Goal: Transaction & Acquisition: Subscribe to service/newsletter

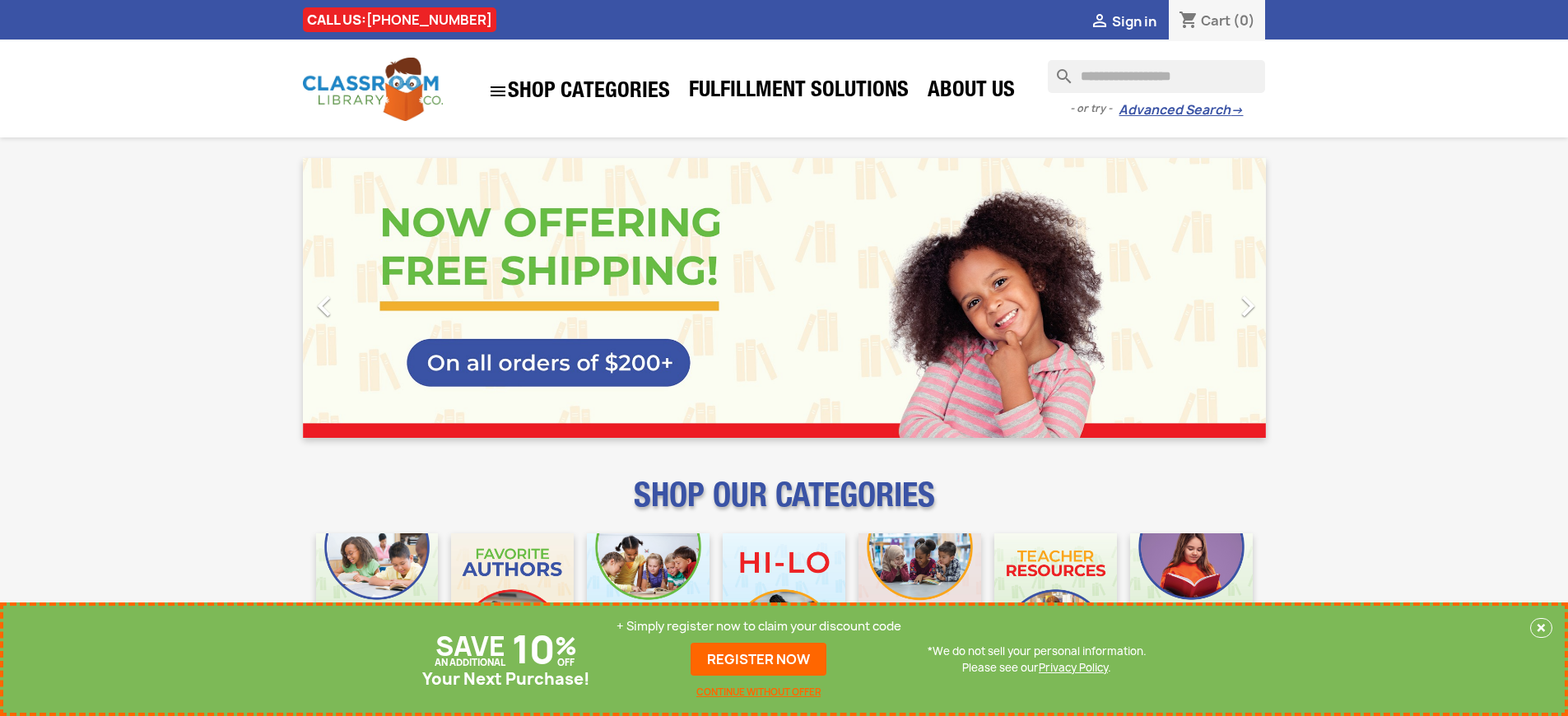
click at [759, 626] on p "+ Simply register now to claim your discount code" at bounding box center [759, 625] width 284 height 16
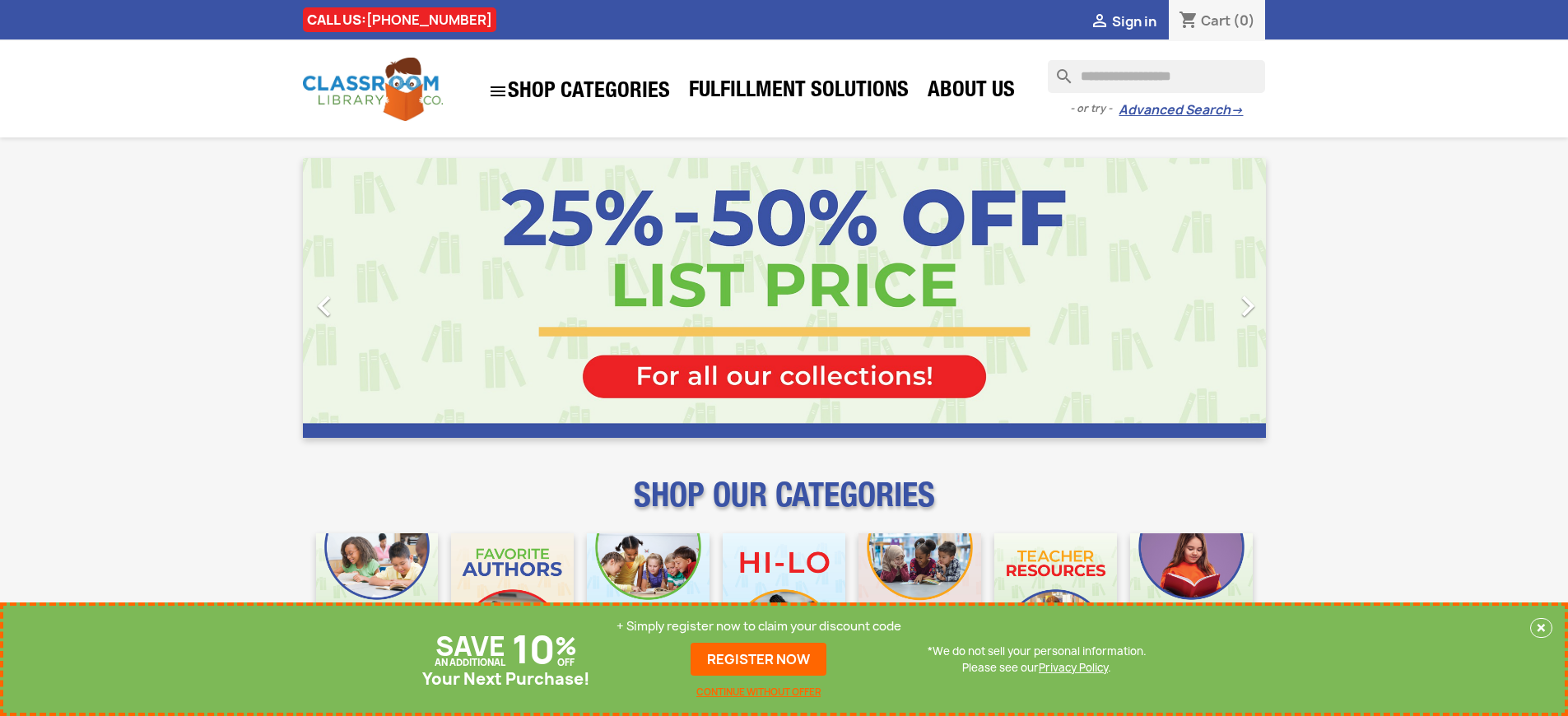
click at [759, 626] on p "+ Simply register now to claim your discount code" at bounding box center [759, 625] width 284 height 16
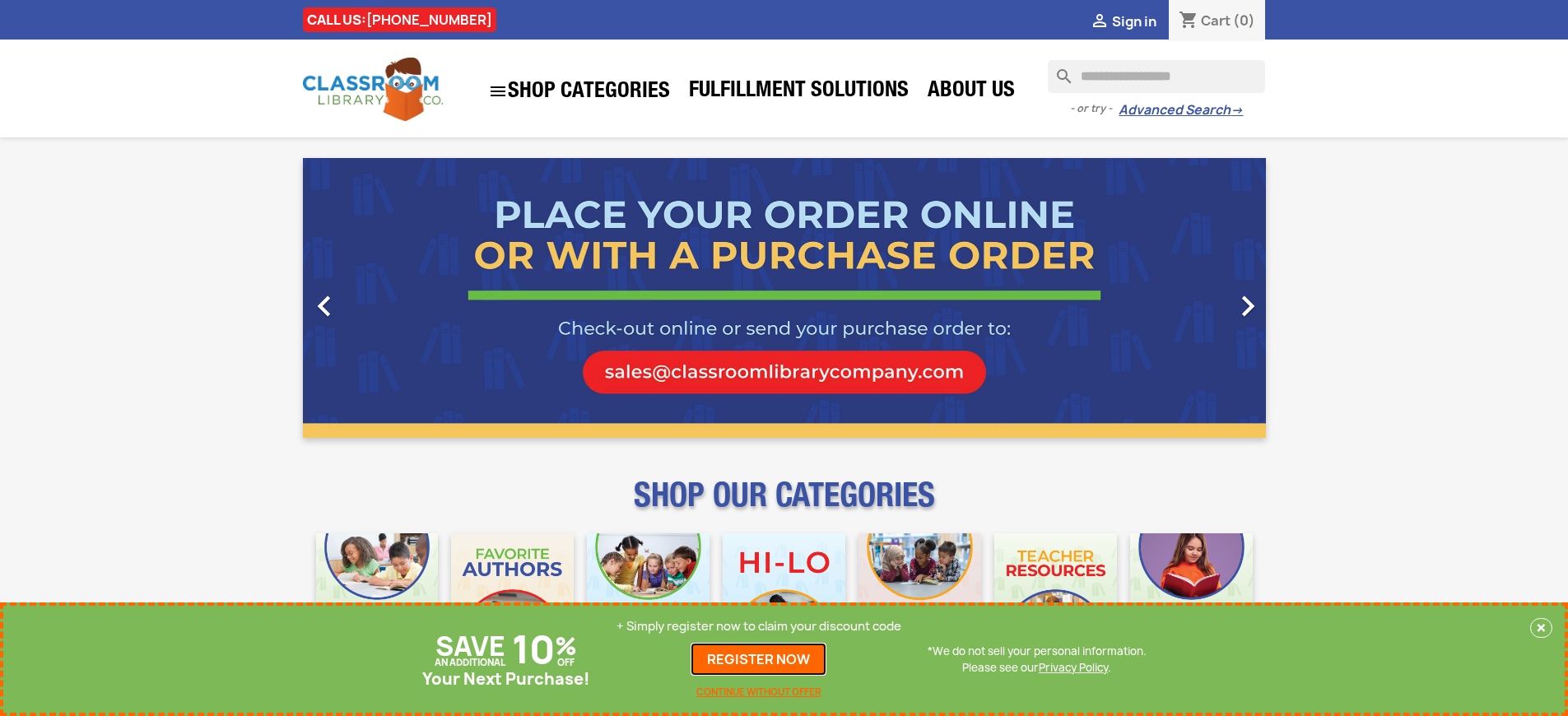
click at [759, 659] on link "REGISTER NOW" at bounding box center [759, 659] width 136 height 33
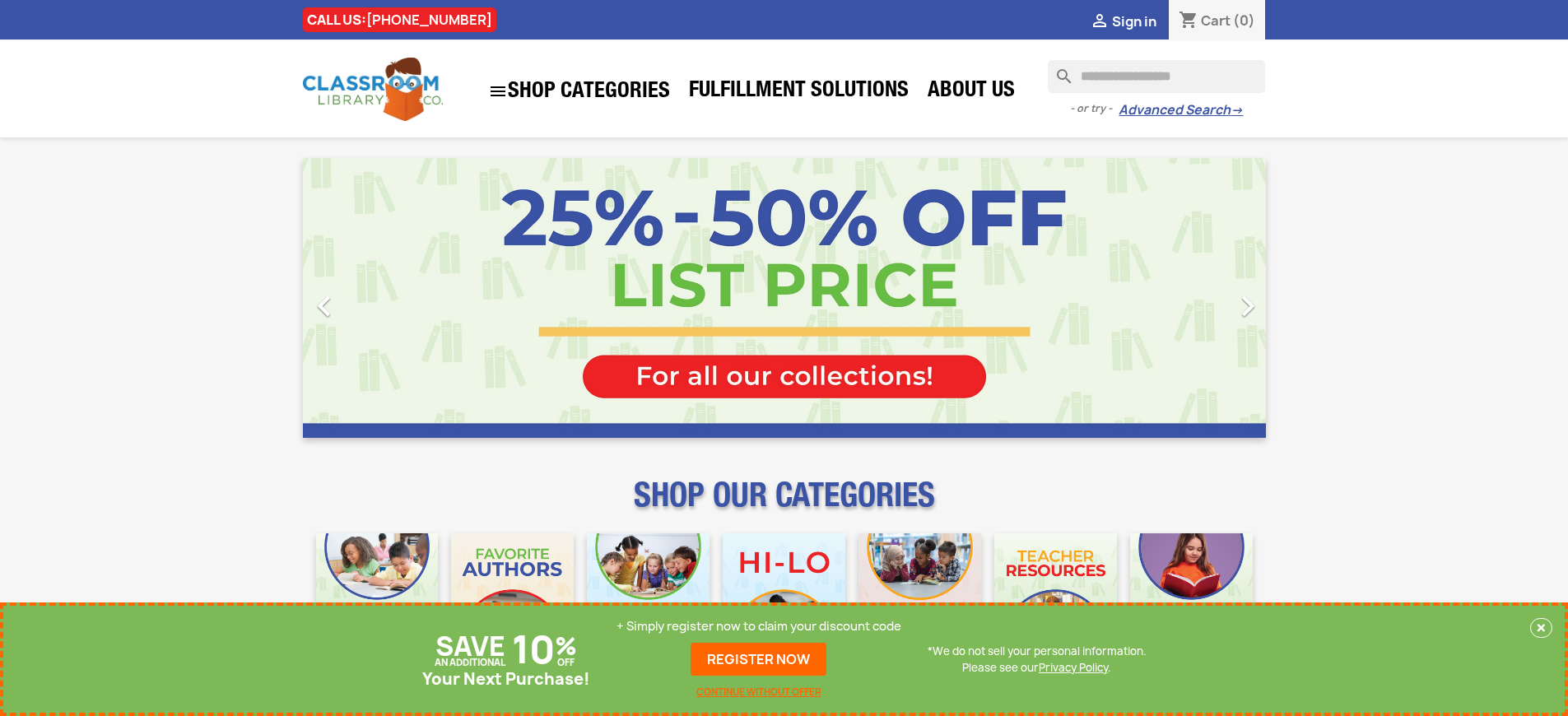
click at [759, 626] on p "+ Simply register now to claim your discount code" at bounding box center [759, 625] width 284 height 16
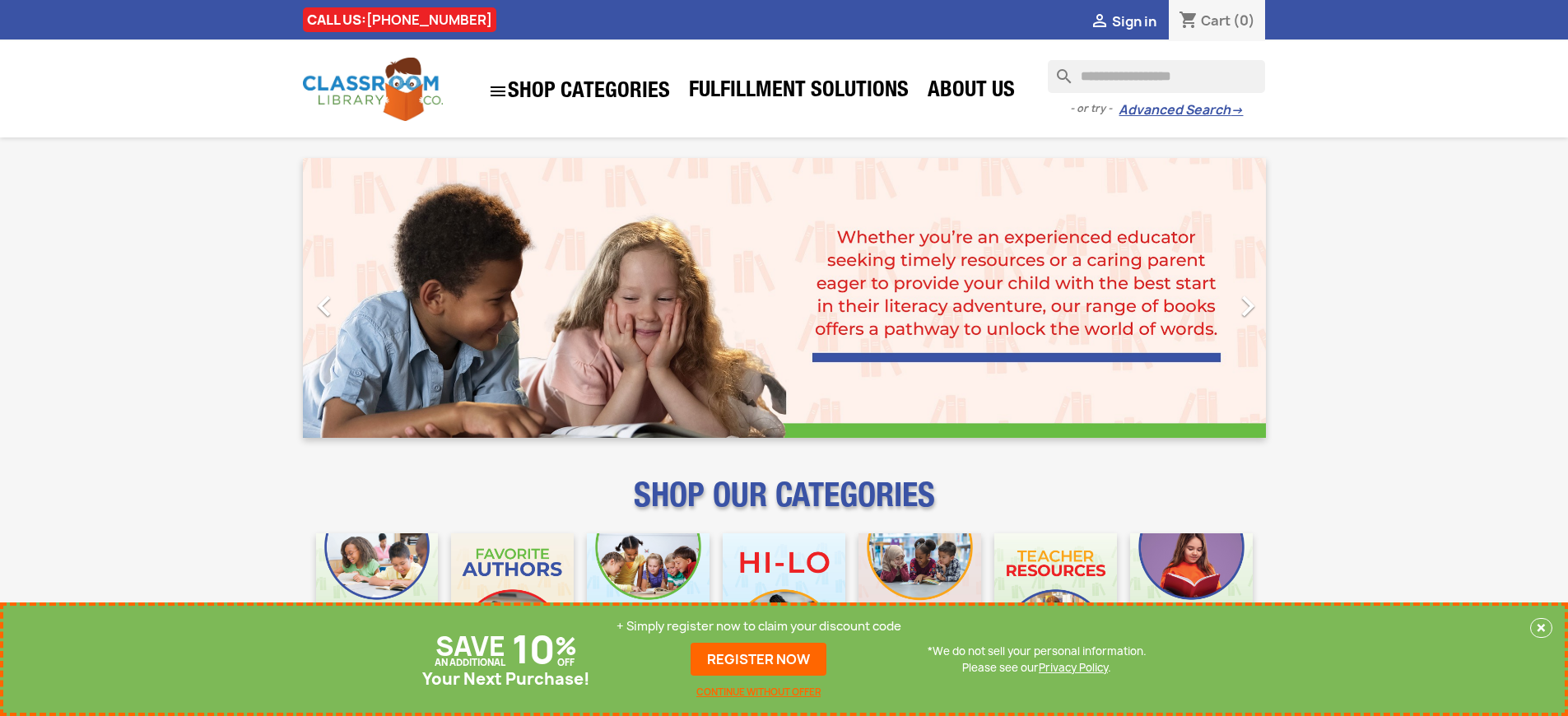
click at [759, 626] on p "+ Simply register now to claim your discount code" at bounding box center [759, 625] width 284 height 16
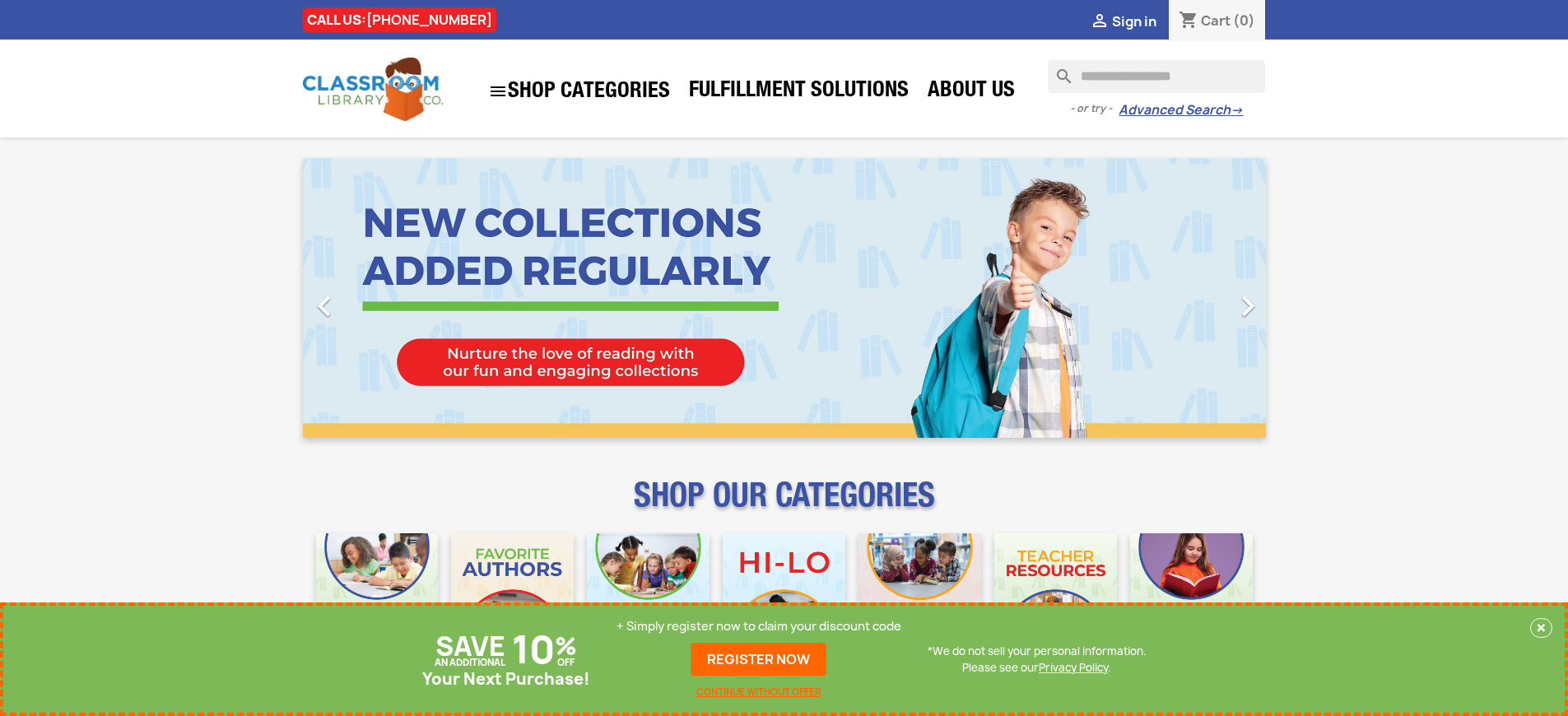
click at [759, 626] on p "+ Simply register now to claim your discount code" at bounding box center [759, 625] width 284 height 16
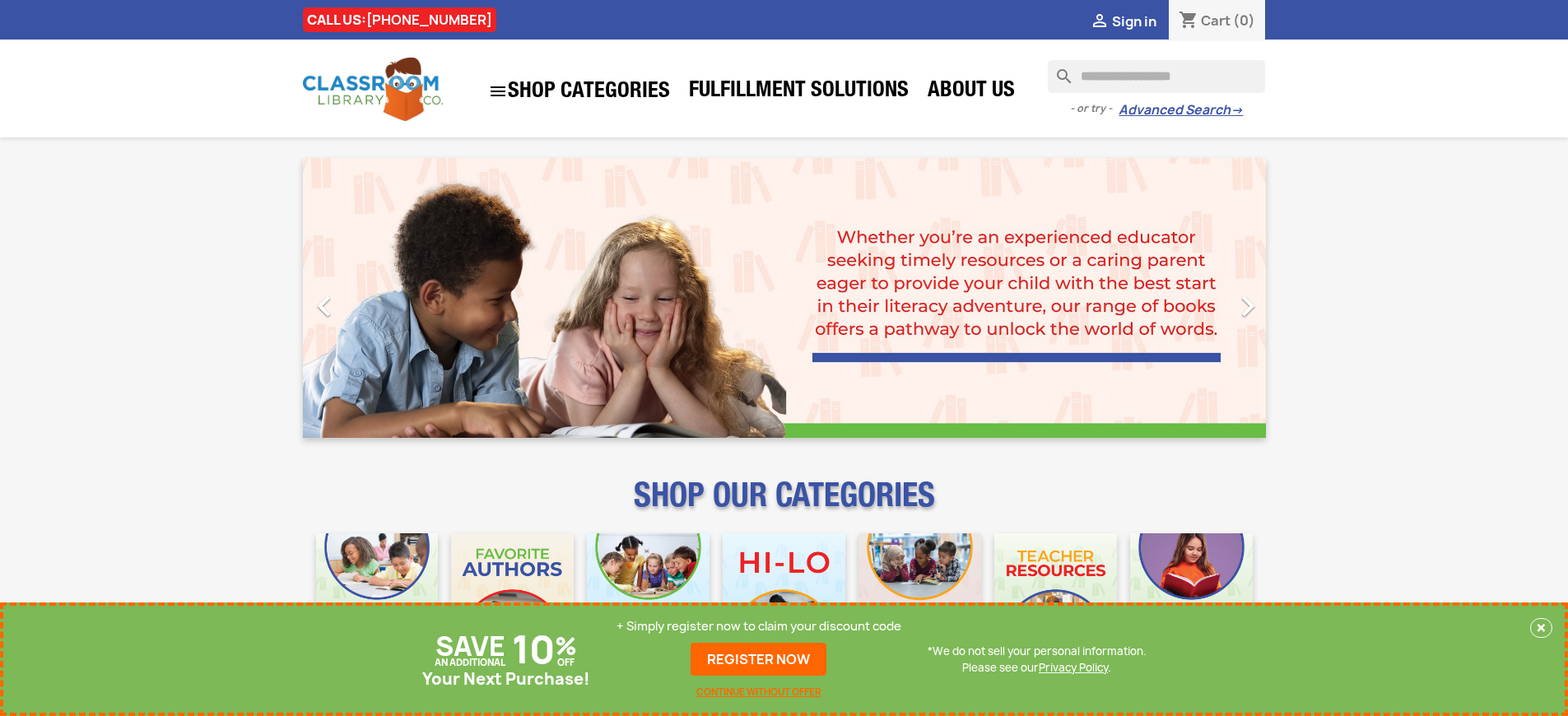
click at [759, 626] on p "+ Simply register now to claim your discount code" at bounding box center [759, 625] width 284 height 16
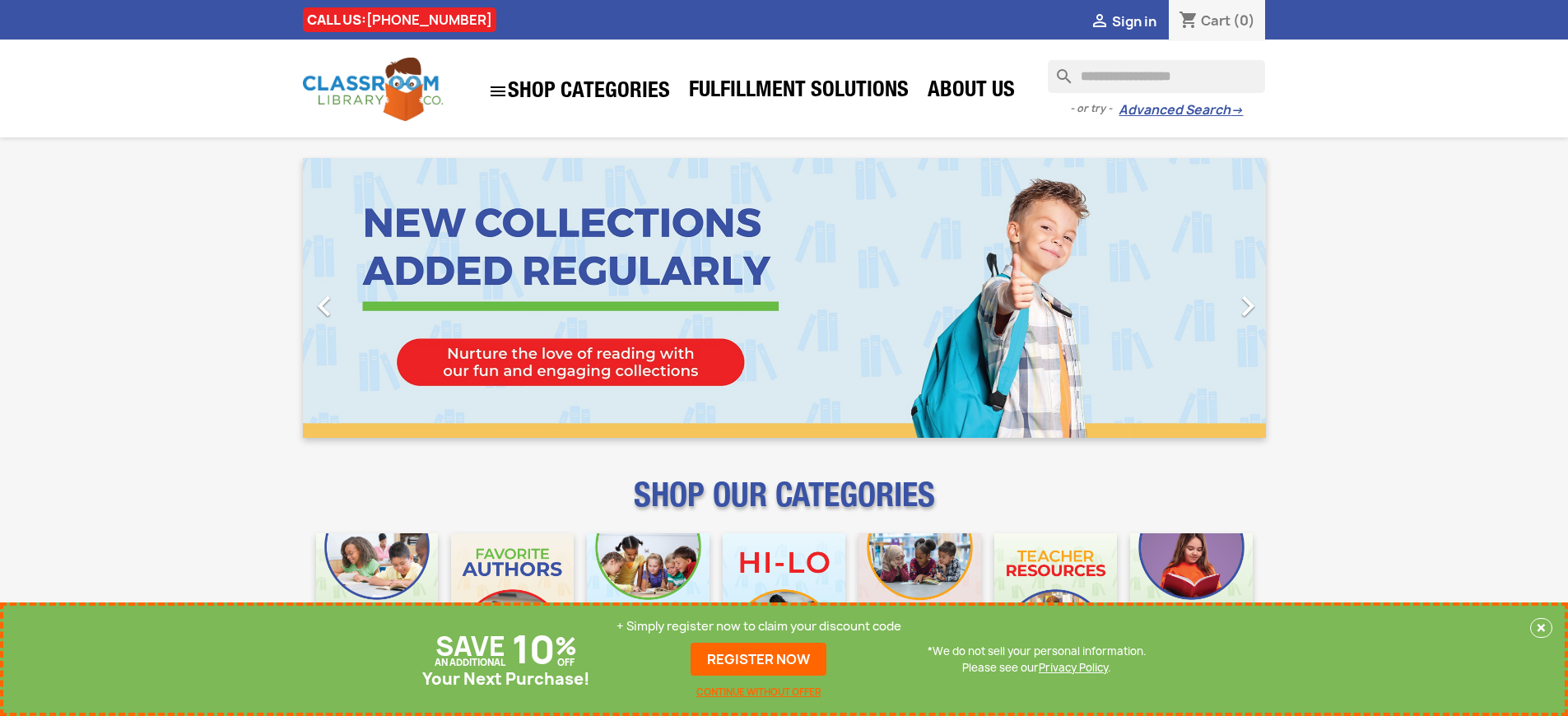
click at [759, 626] on p "+ Simply register now to claim your discount code" at bounding box center [759, 625] width 284 height 16
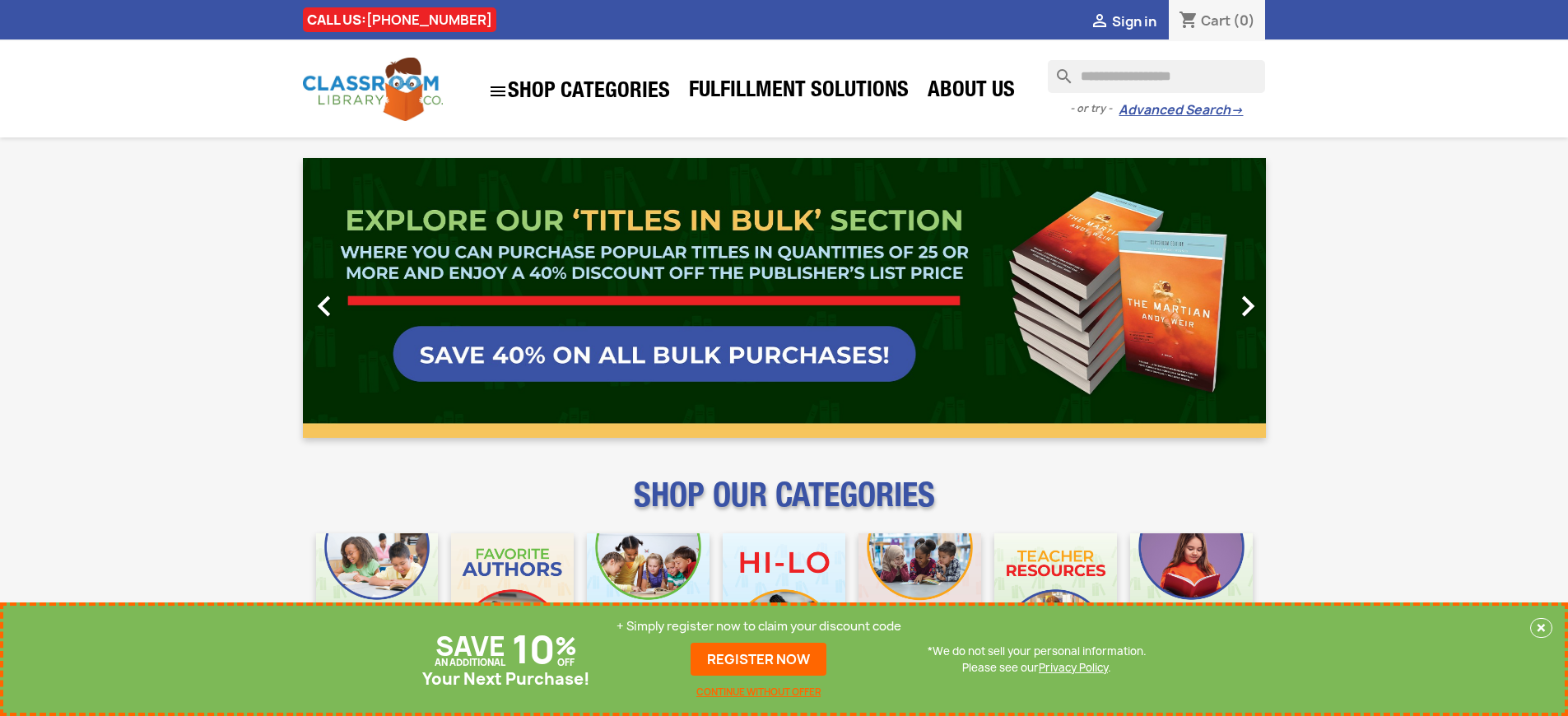
click at [759, 626] on p "+ Simply register now to claim your discount code" at bounding box center [759, 625] width 284 height 16
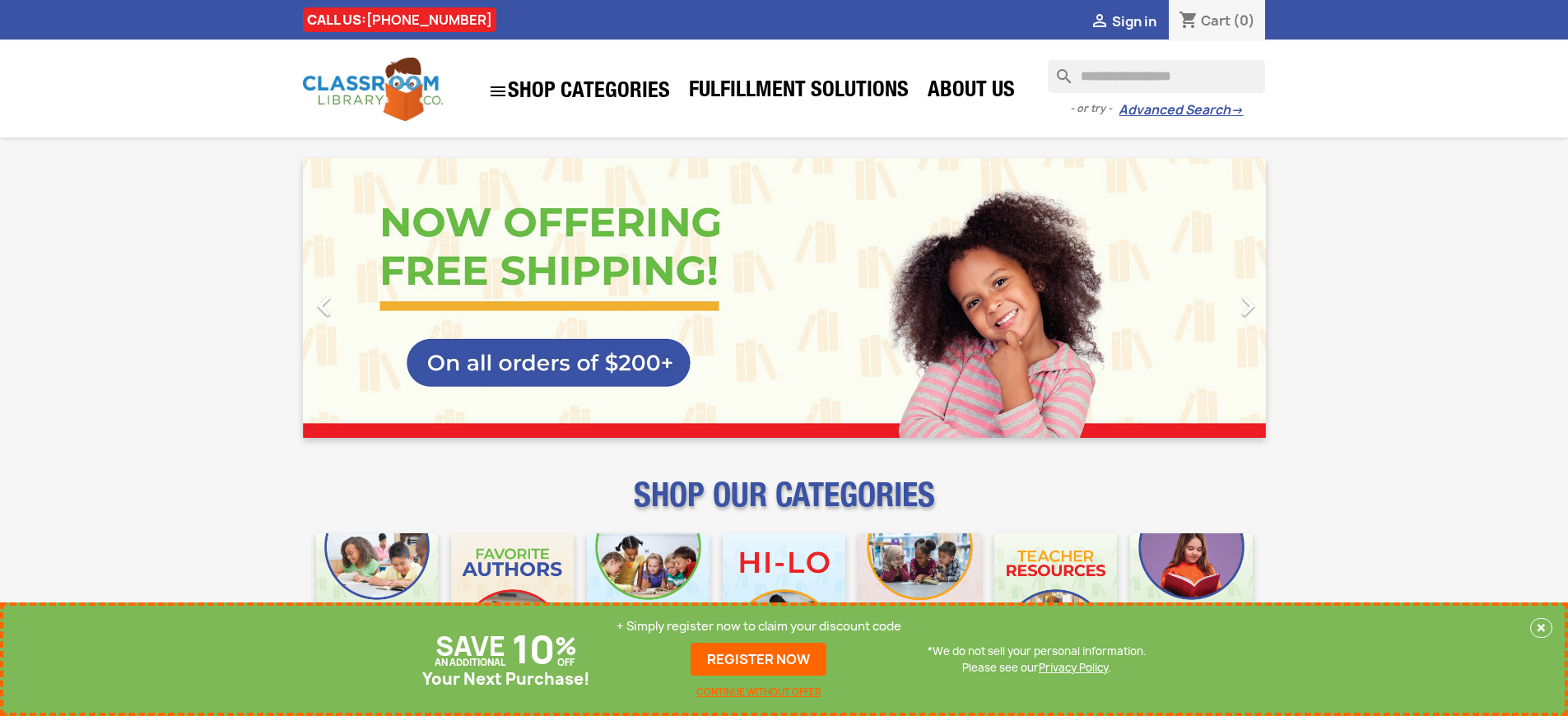
click at [759, 626] on p "+ Simply register now to claim your discount code" at bounding box center [759, 625] width 284 height 16
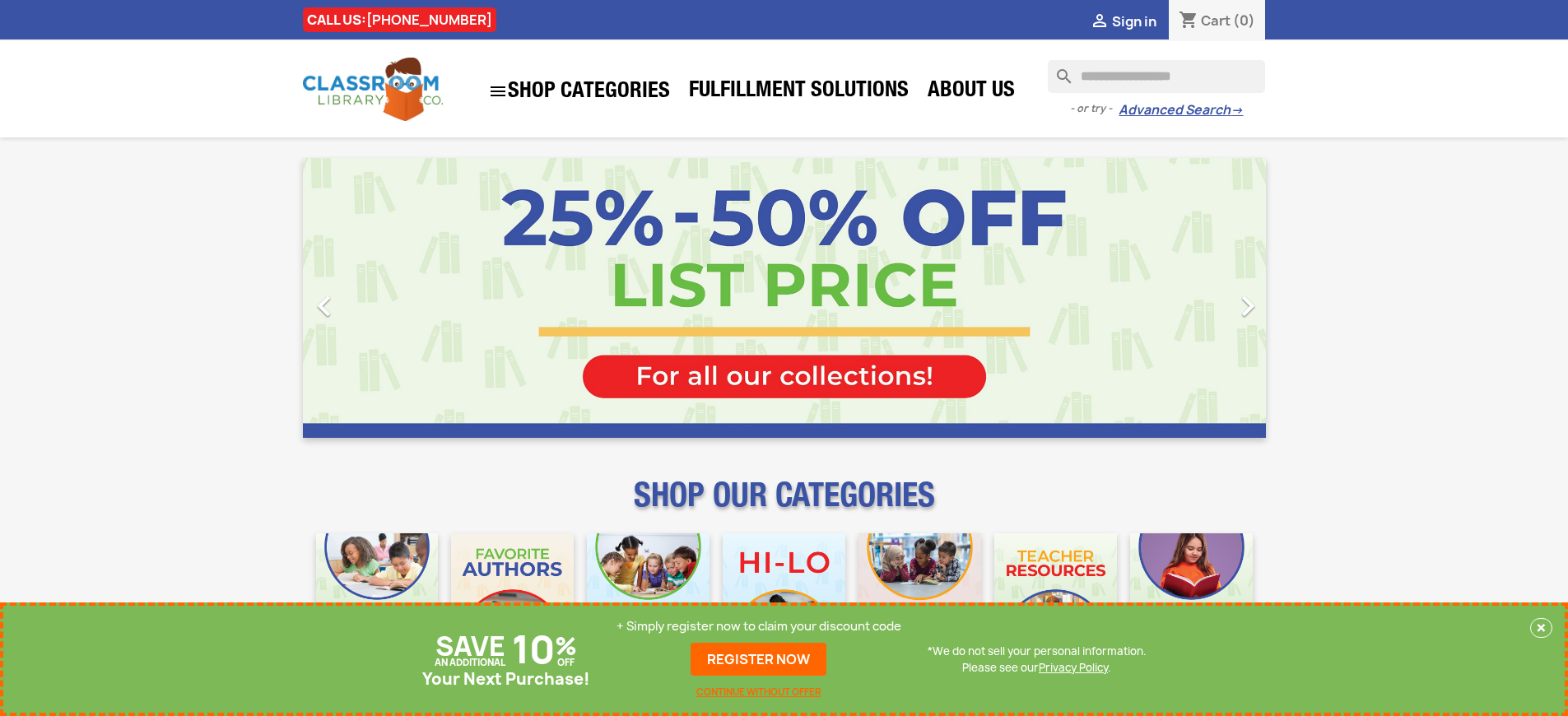
click at [759, 626] on p "+ Simply register now to claim your discount code" at bounding box center [759, 625] width 284 height 16
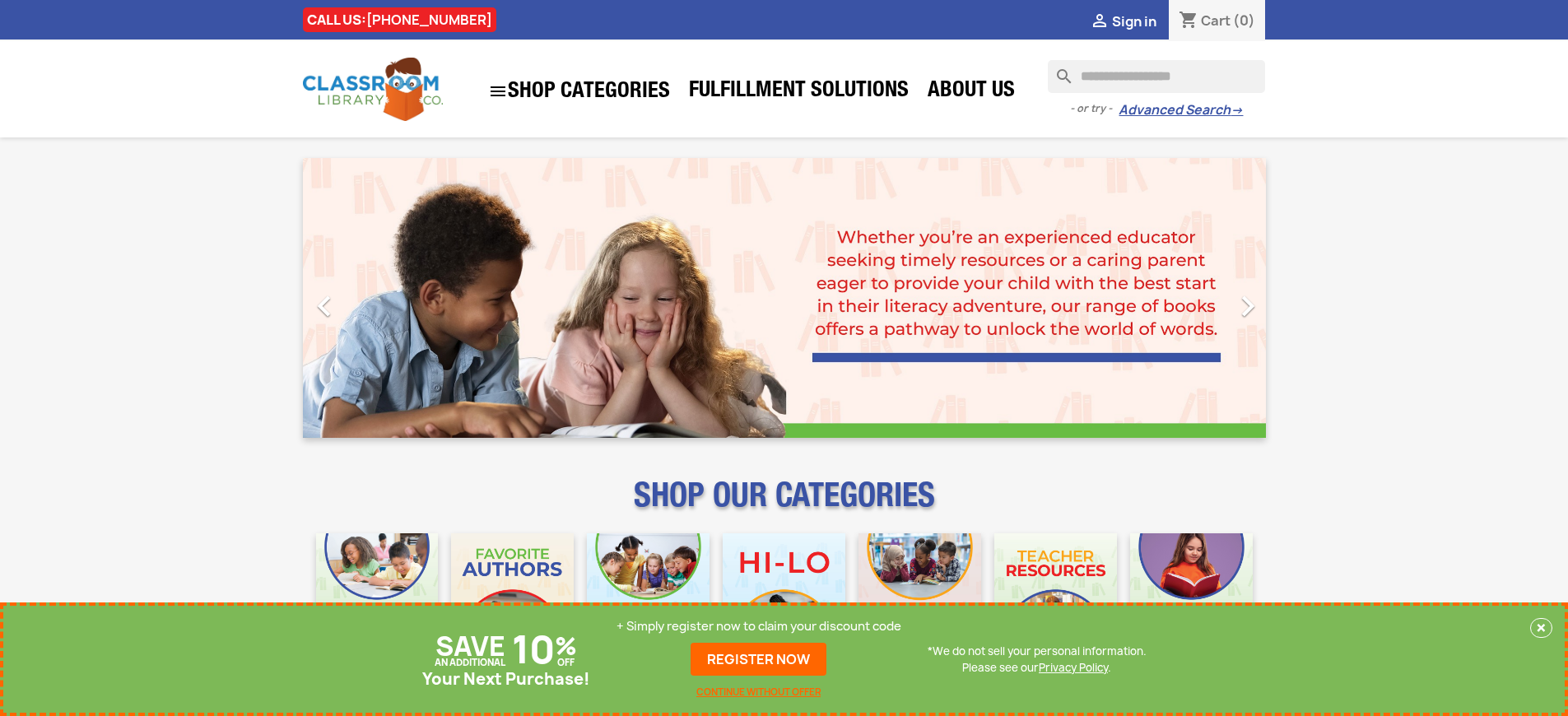
click at [759, 626] on p "+ Simply register now to claim your discount code" at bounding box center [759, 625] width 284 height 16
click at [759, 659] on link "REGISTER NOW" at bounding box center [759, 659] width 136 height 33
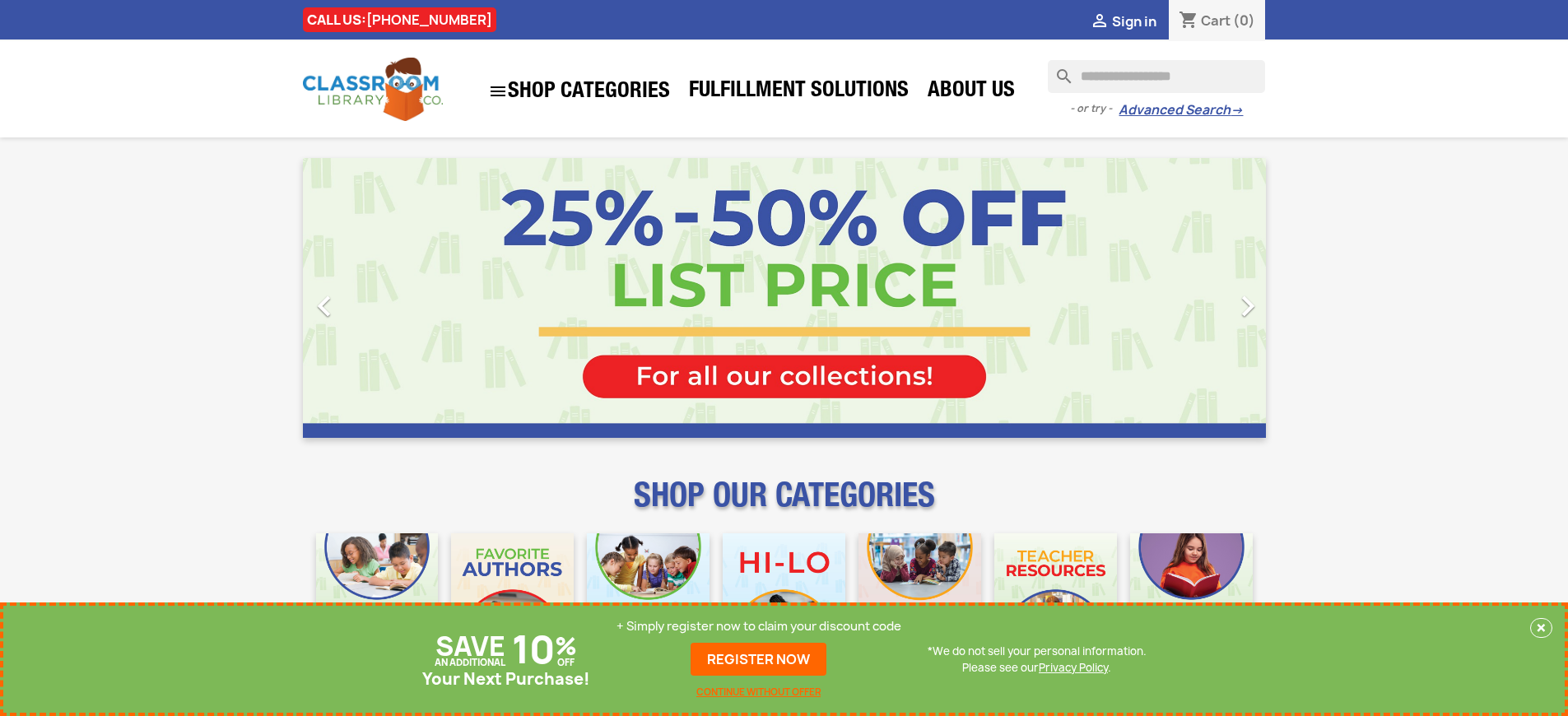
click at [759, 626] on p "+ Simply register now to claim your discount code" at bounding box center [759, 625] width 284 height 16
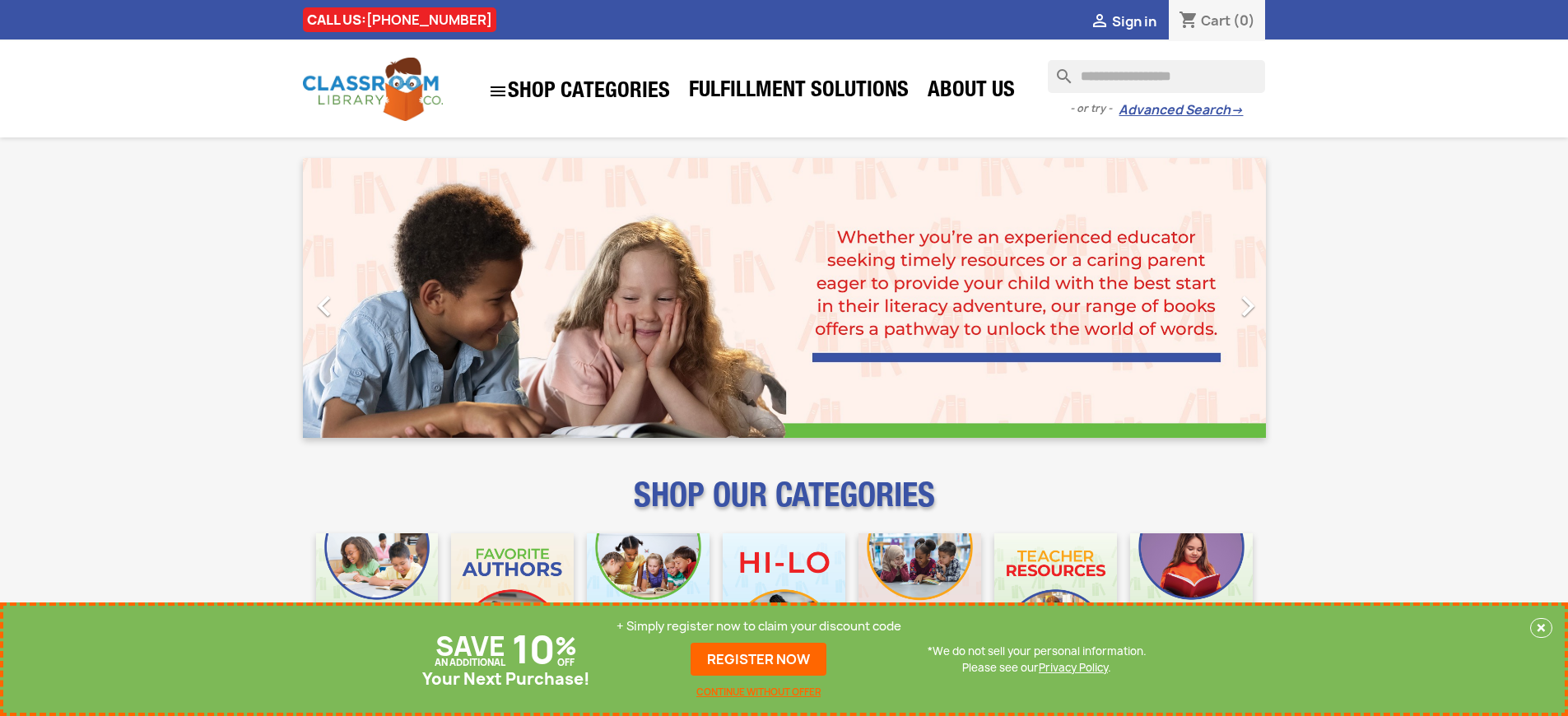
click at [759, 626] on p "+ Simply register now to claim your discount code" at bounding box center [759, 625] width 284 height 16
click at [759, 659] on link "REGISTER NOW" at bounding box center [759, 659] width 136 height 33
